Goal: Task Accomplishment & Management: Complete application form

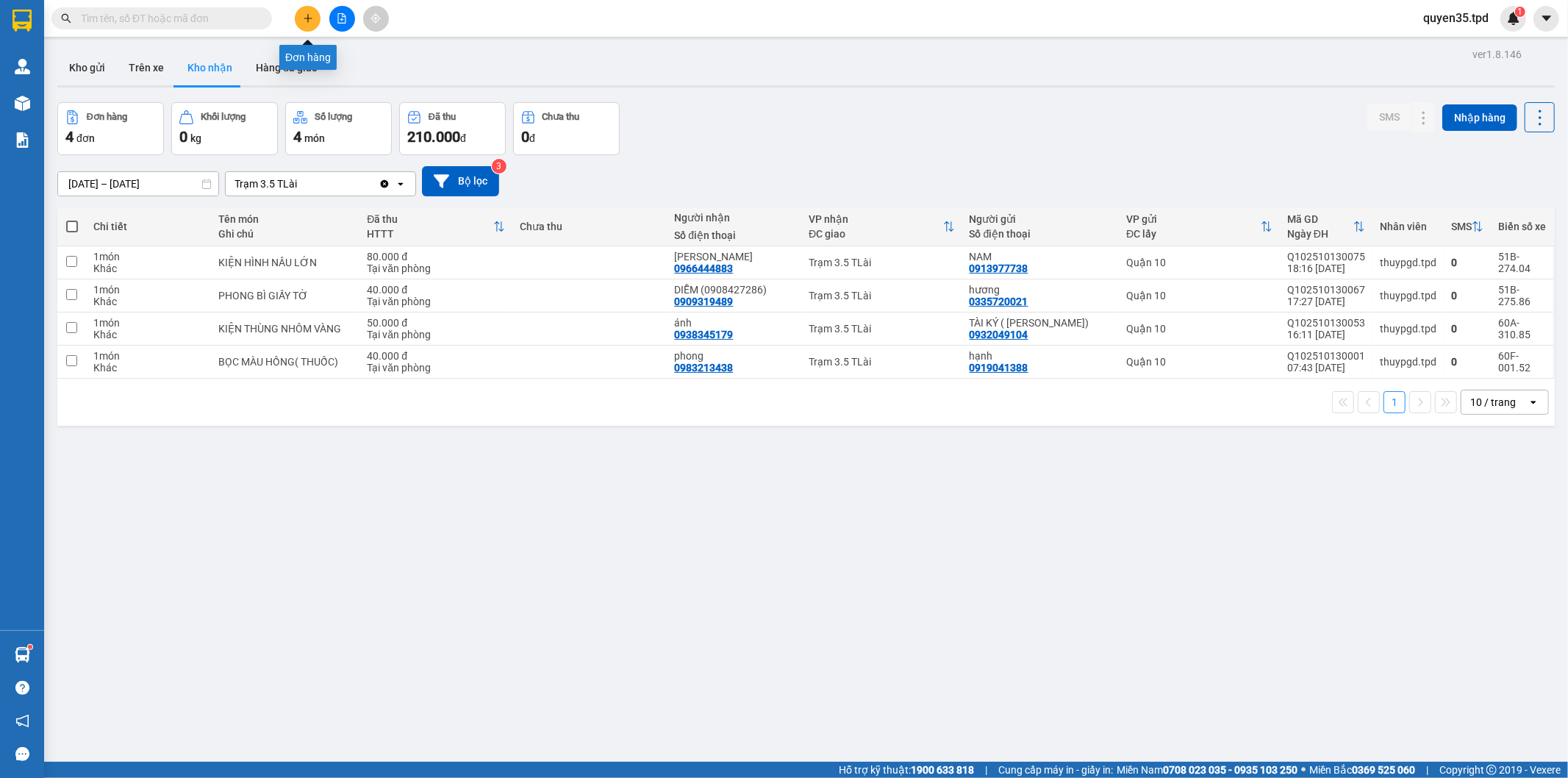
click at [313, 28] on button at bounding box center [307, 18] width 26 height 26
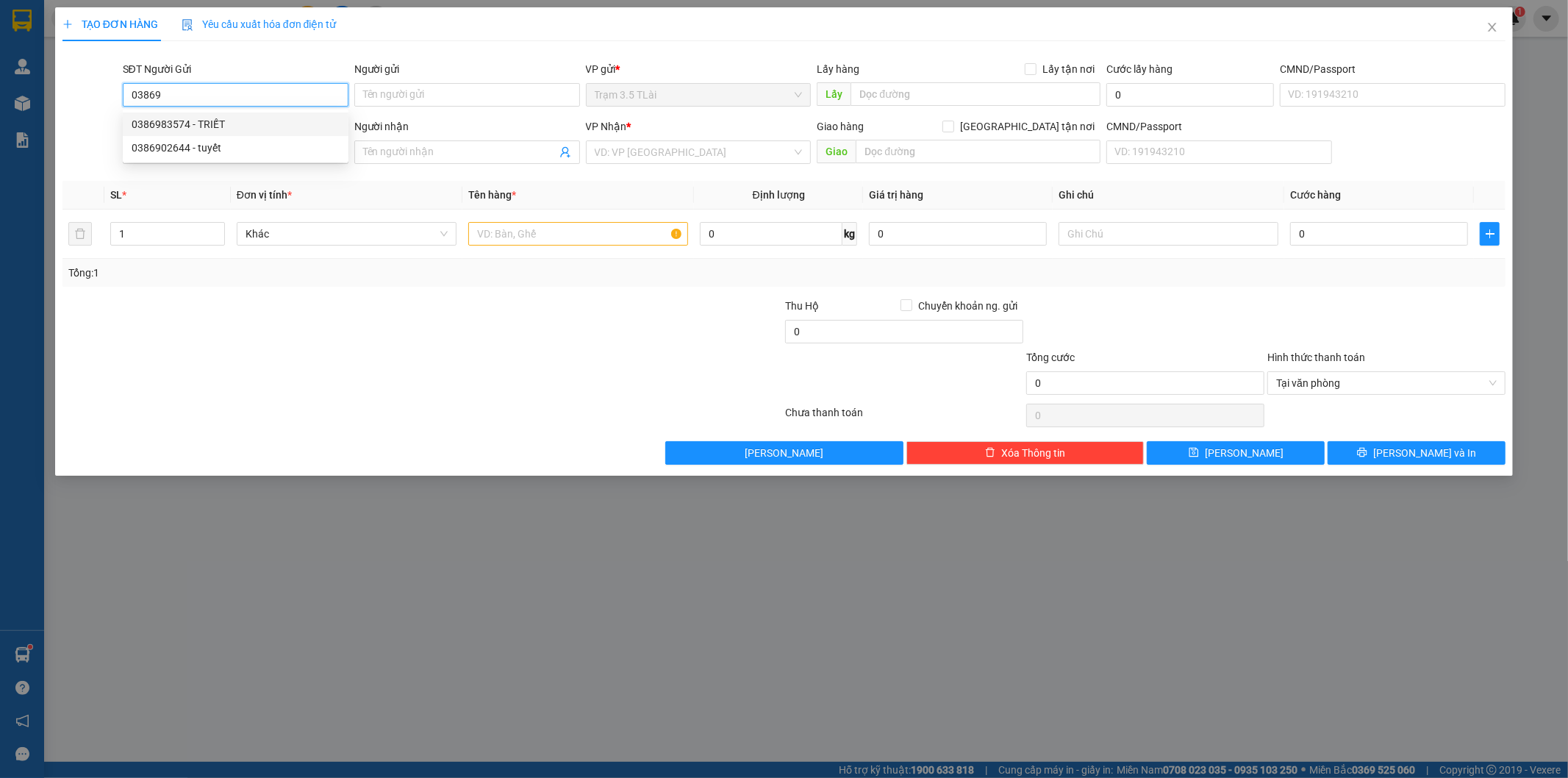
click at [184, 118] on div "0386983574 - TRIẾT" at bounding box center [235, 124] width 208 height 16
type input "0386983574"
type input "TRIẾT"
type input "0985525457"
type input "DIỆU"
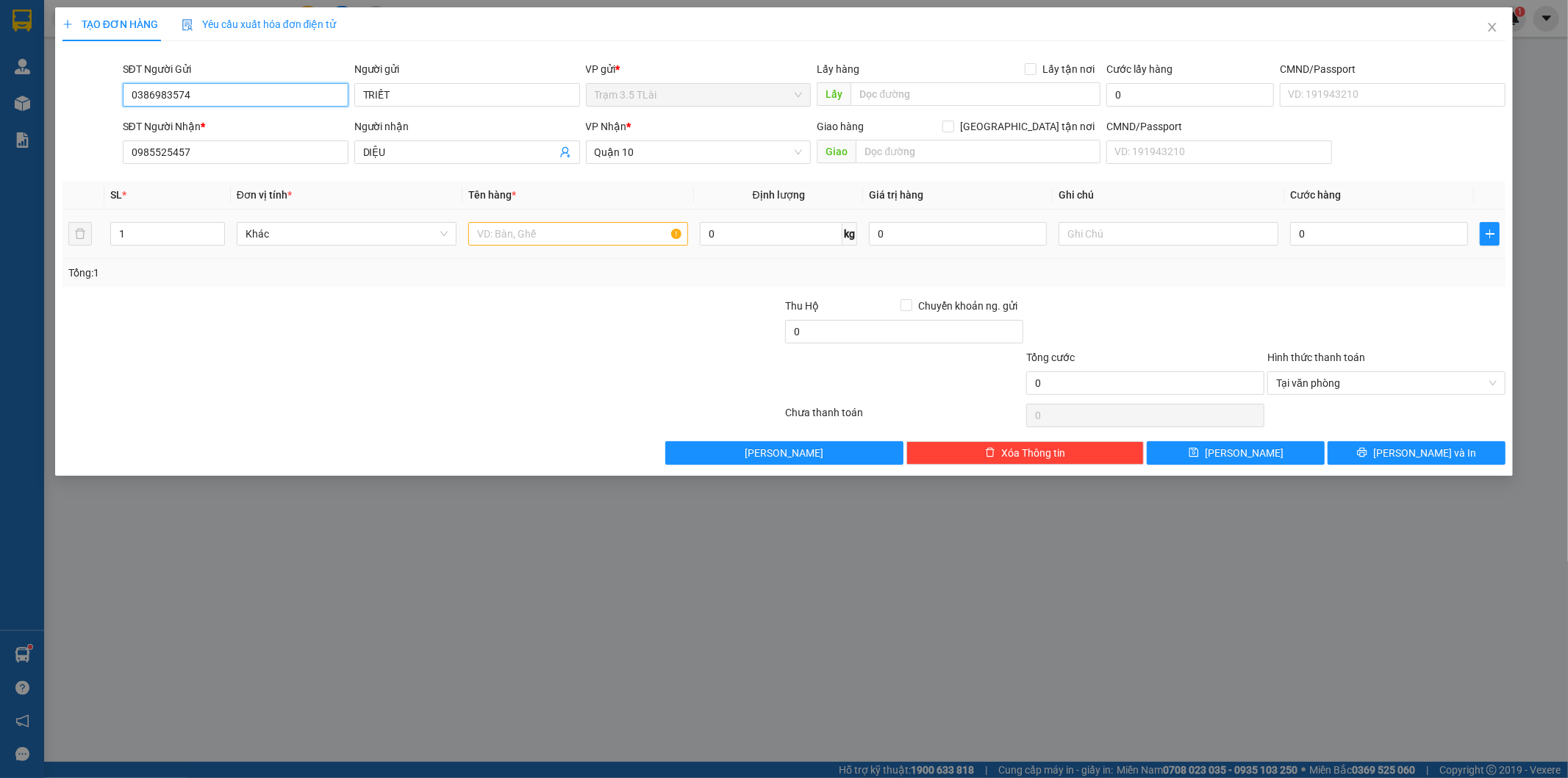
type input "0386983574"
click at [555, 237] on input "text" at bounding box center [578, 233] width 220 height 23
type input "hộp nhỏ bk vàng"
click at [1363, 244] on input "0" at bounding box center [1378, 233] width 178 height 23
type input "4"
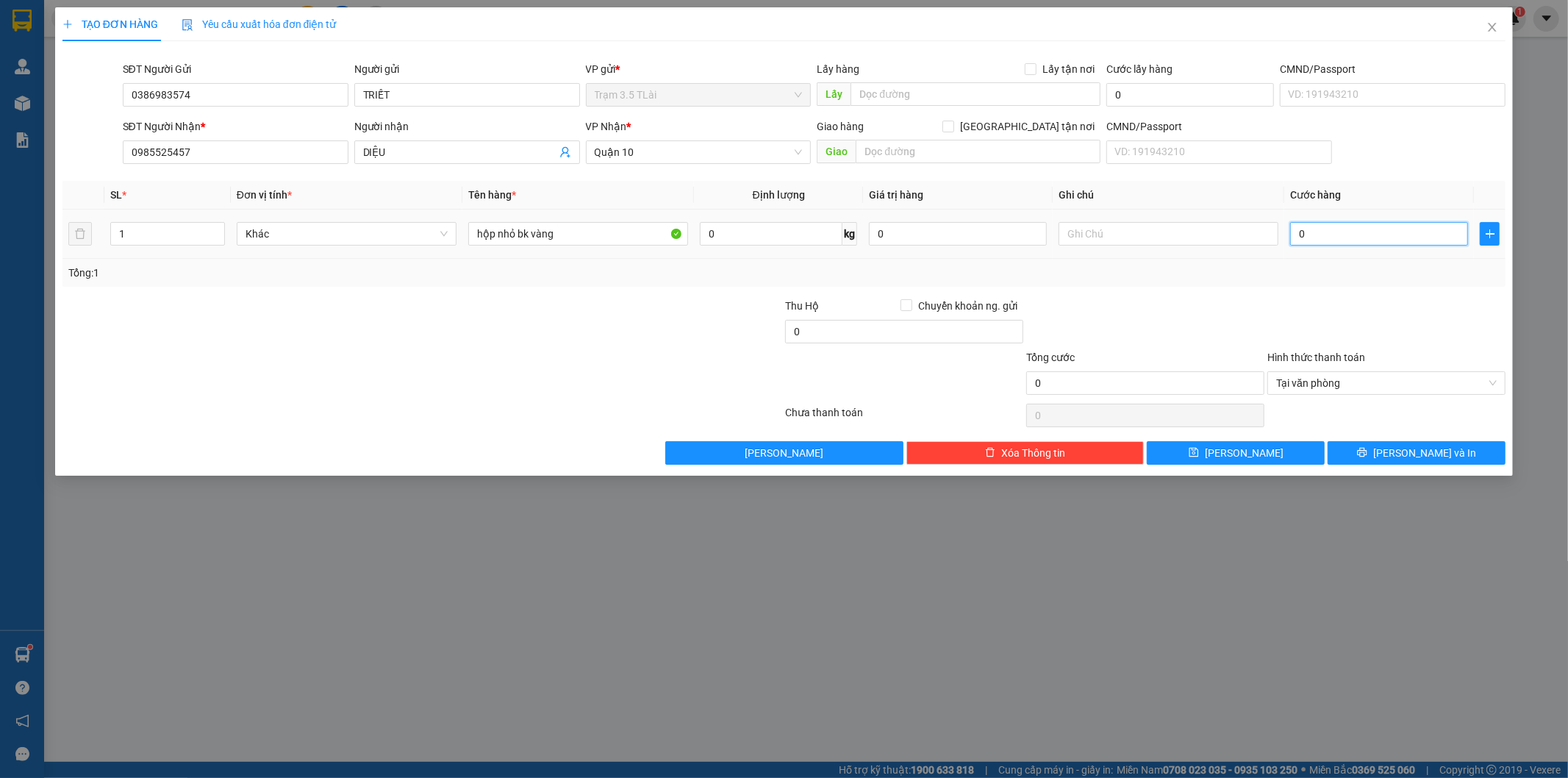
type input "4"
type input "40"
type input "400"
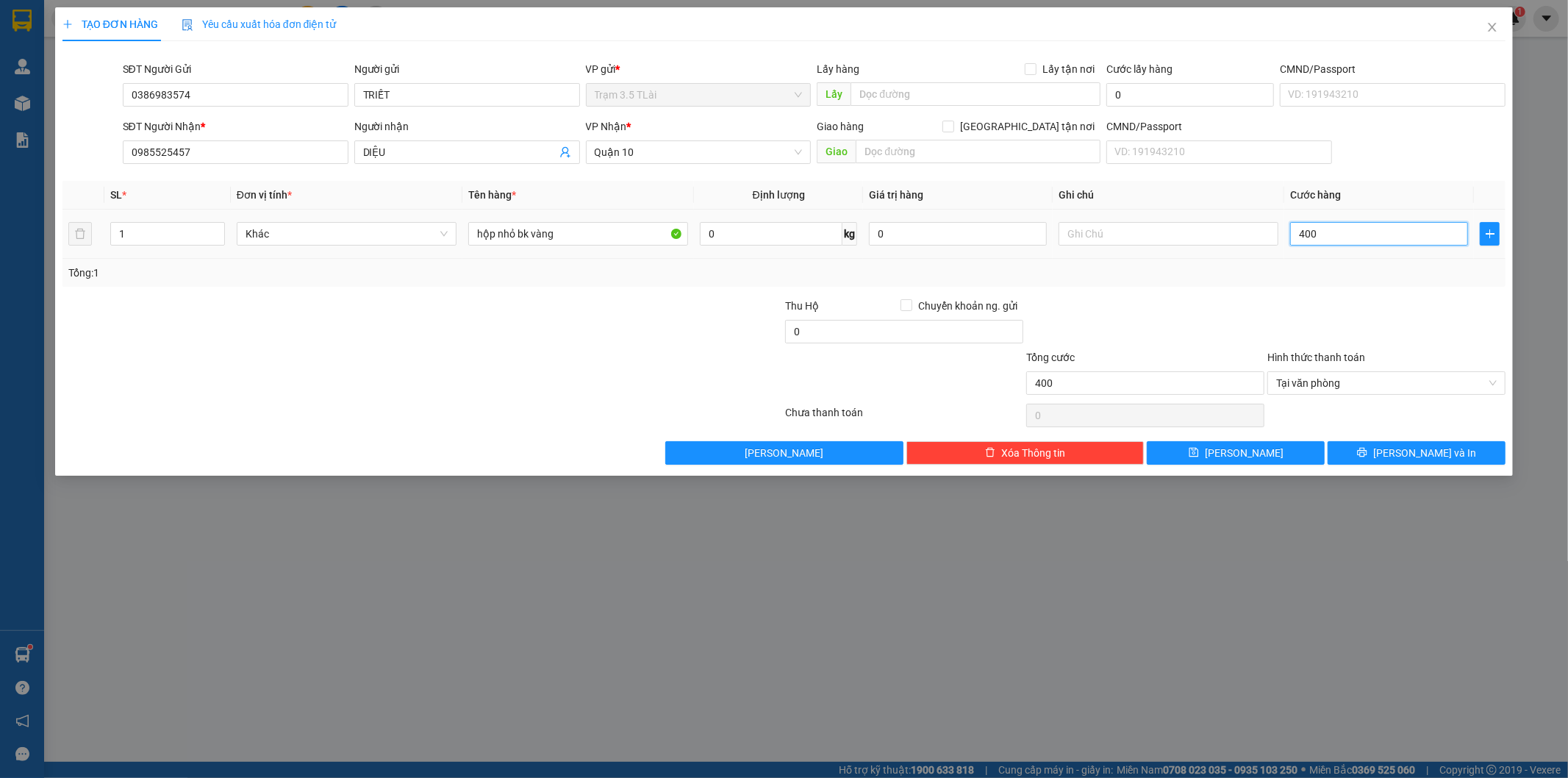
type input "4.000"
type input "40.000"
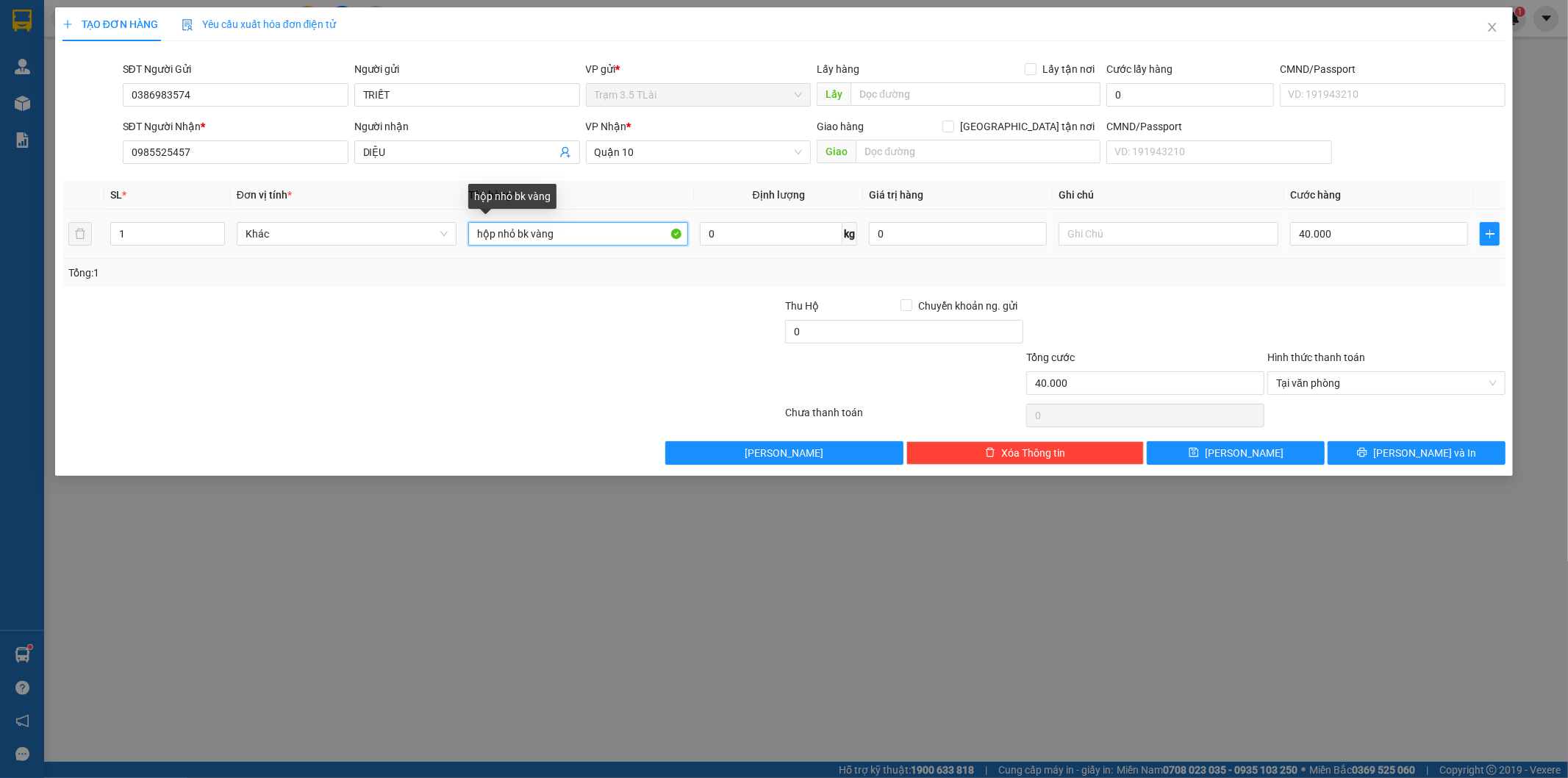
click at [585, 233] on input "hộp nhỏ bk vàng" at bounding box center [578, 233] width 220 height 23
type input "hộp nhỏ bk vàng( yến)"
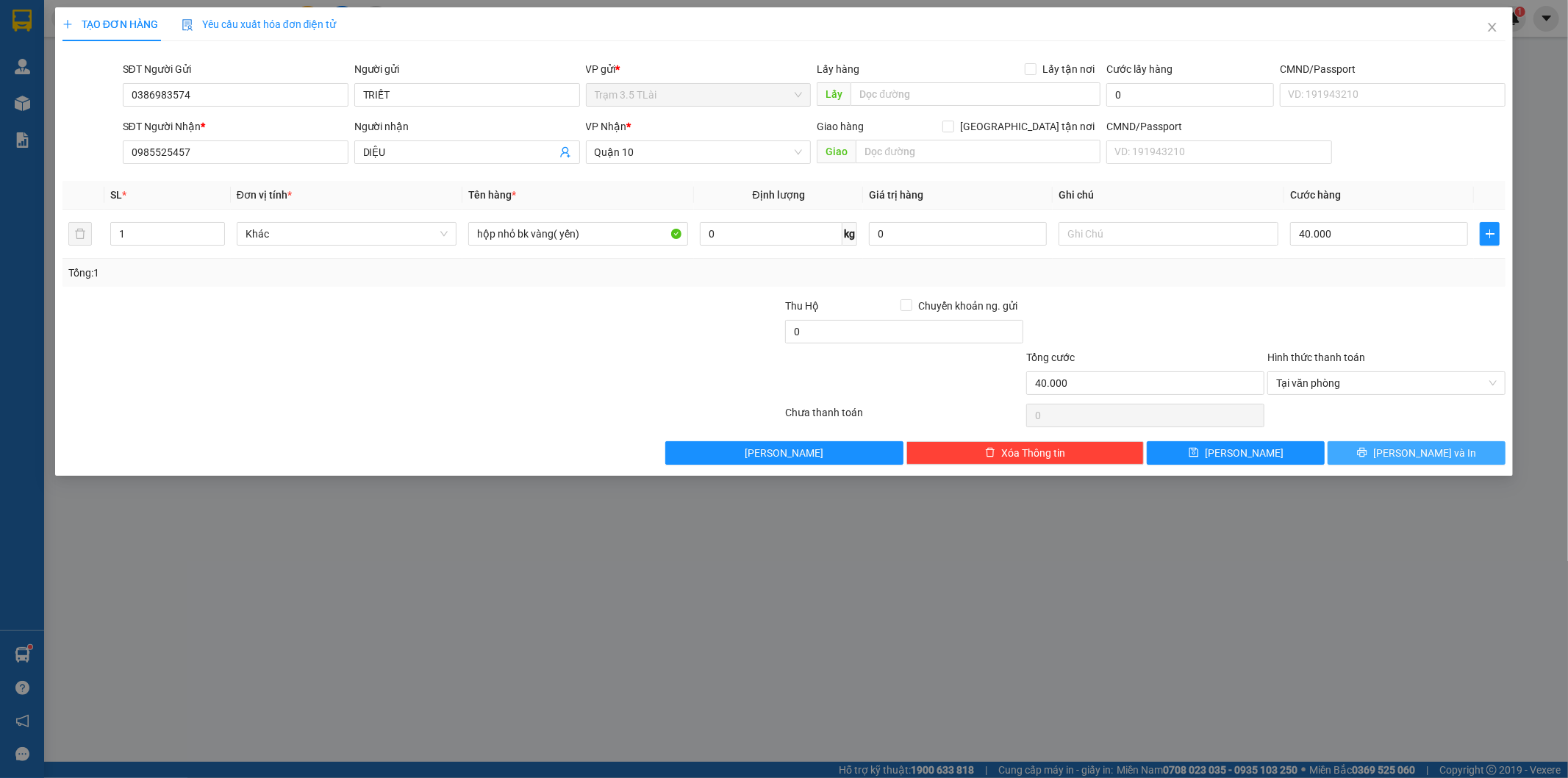
click at [1380, 453] on button "[PERSON_NAME] và In" at bounding box center [1416, 453] width 178 height 23
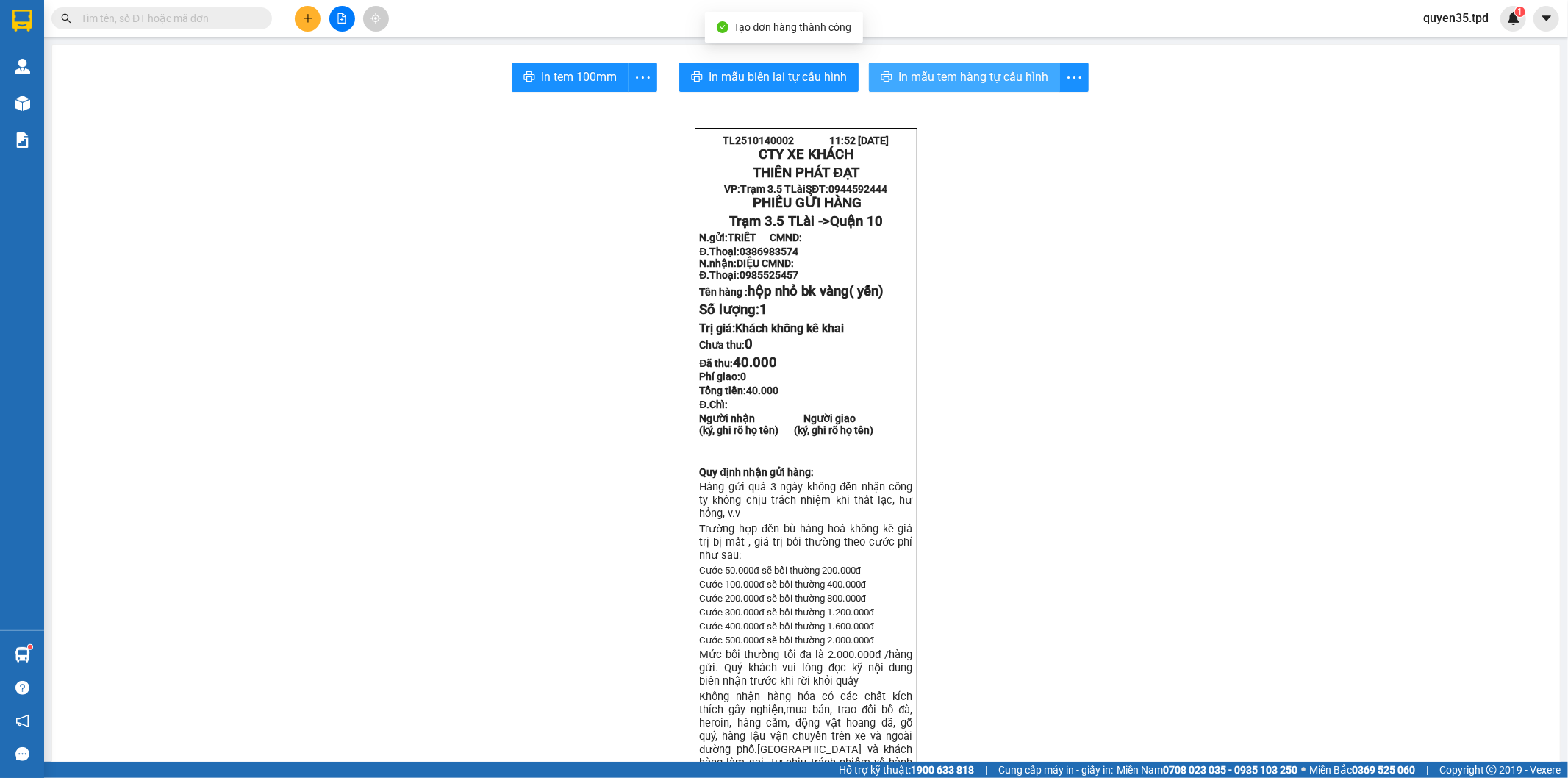
click at [963, 83] on span "In mẫu tem hàng tự cấu hình" at bounding box center [973, 77] width 150 height 18
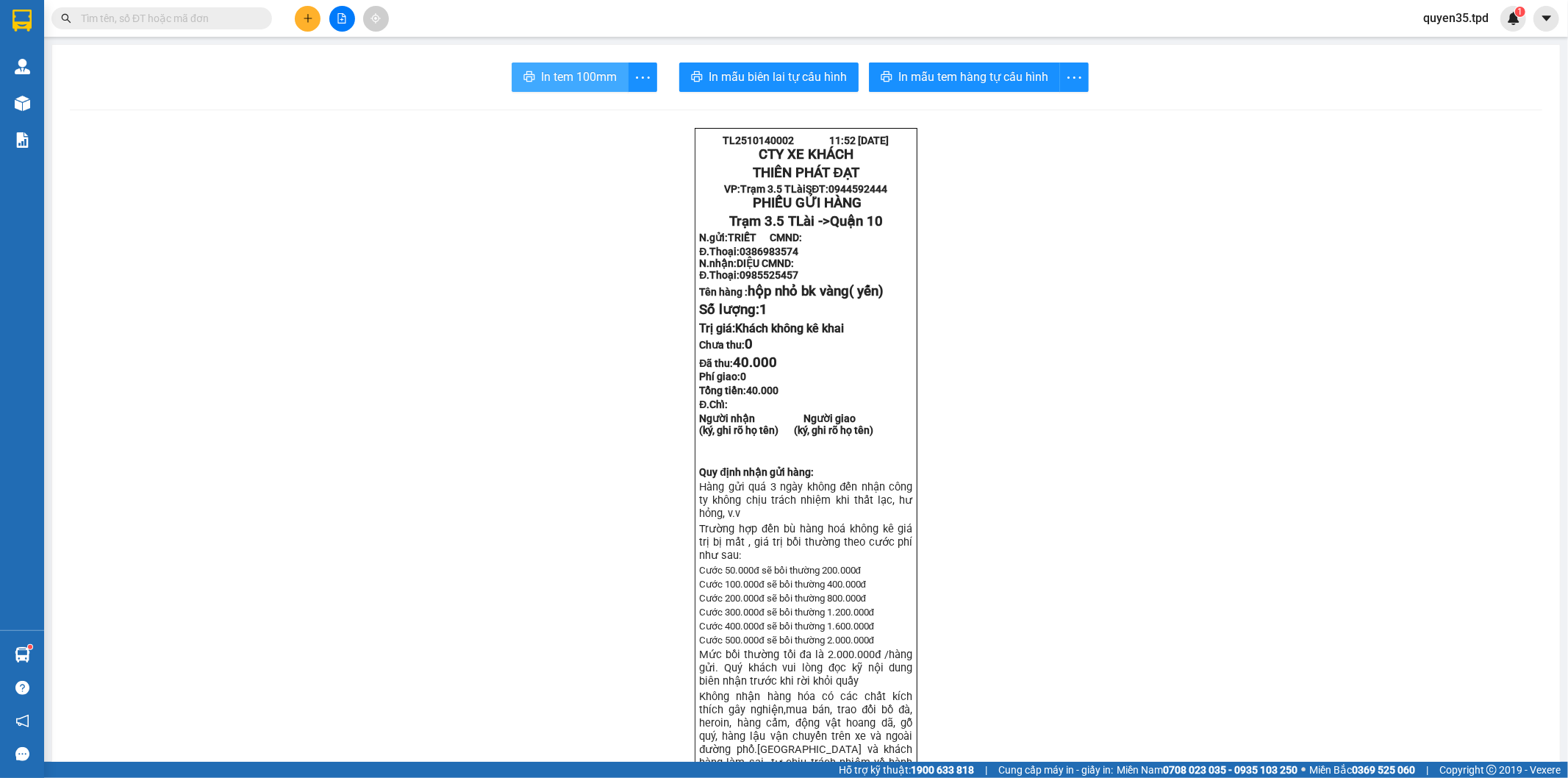
click at [588, 78] on span "In tem 100mm" at bounding box center [579, 77] width 76 height 18
